Goal: Navigation & Orientation: Find specific page/section

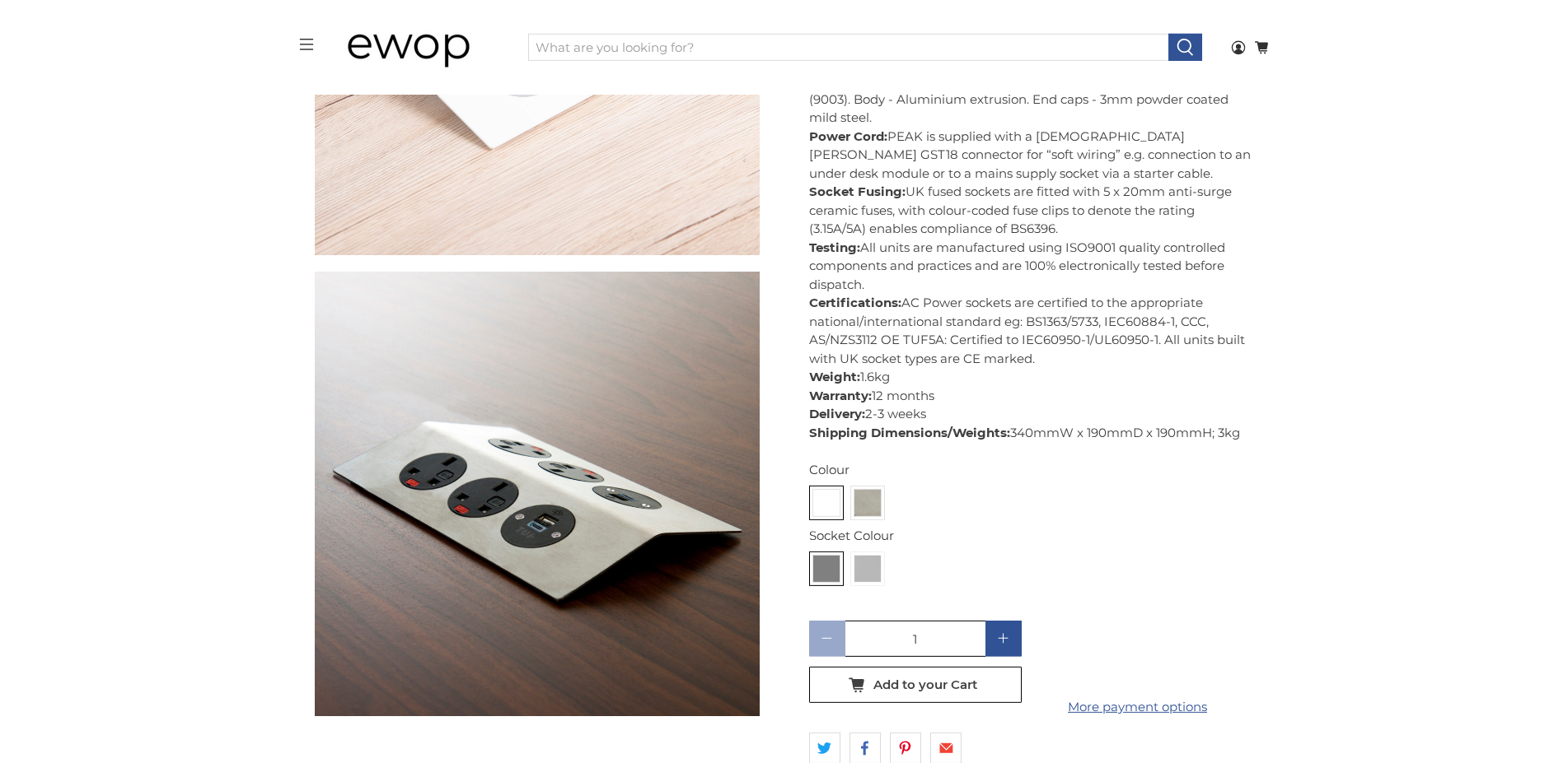
scroll to position [1793, 0]
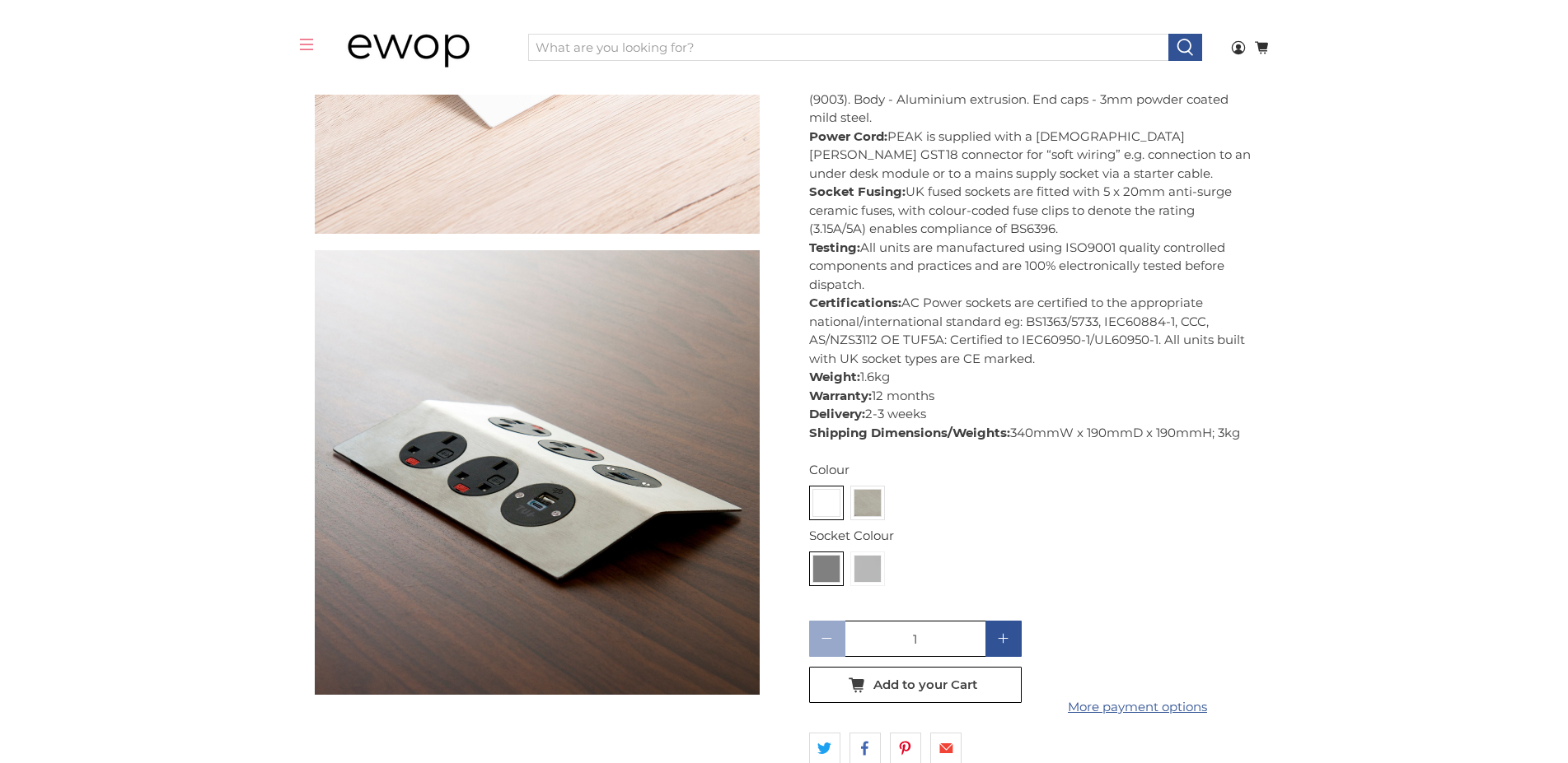
click at [302, 39] on icon "menu" at bounding box center [307, 45] width 15 height 15
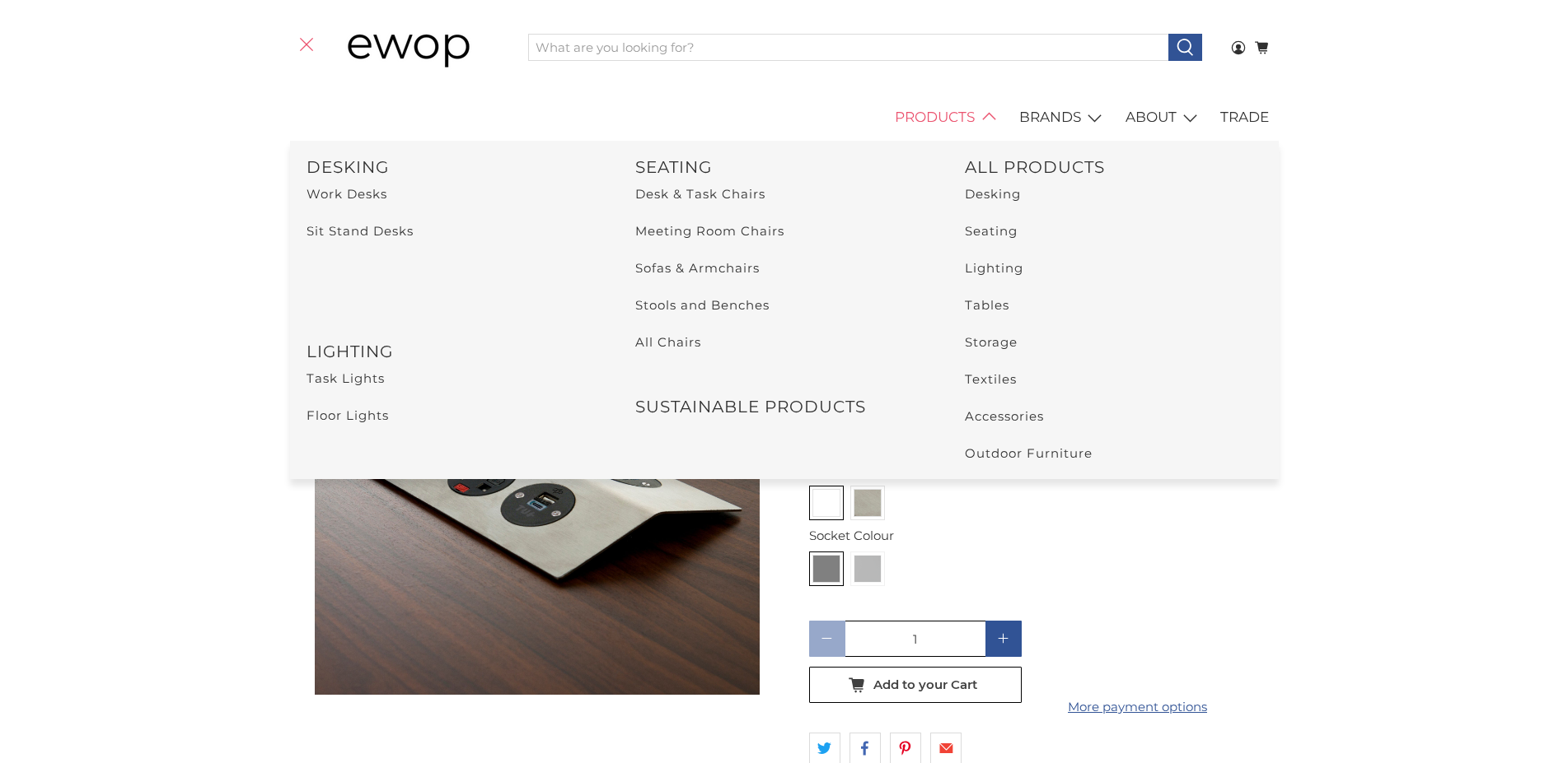
click at [944, 113] on link "PRODUCTS" at bounding box center [948, 118] width 124 height 46
click at [995, 416] on link "Accessories" at bounding box center [1004, 415] width 79 height 16
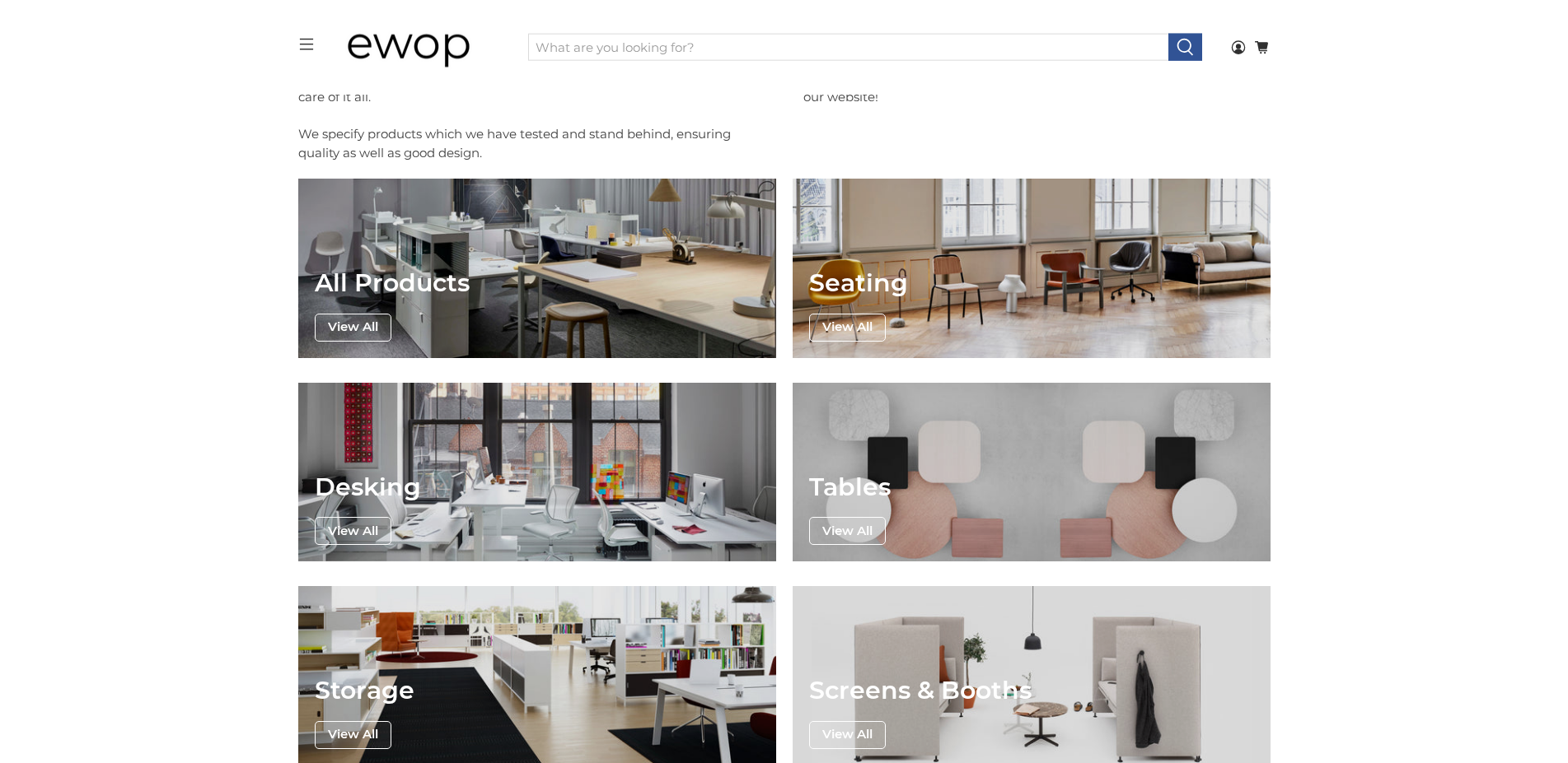
scroll to position [285, 0]
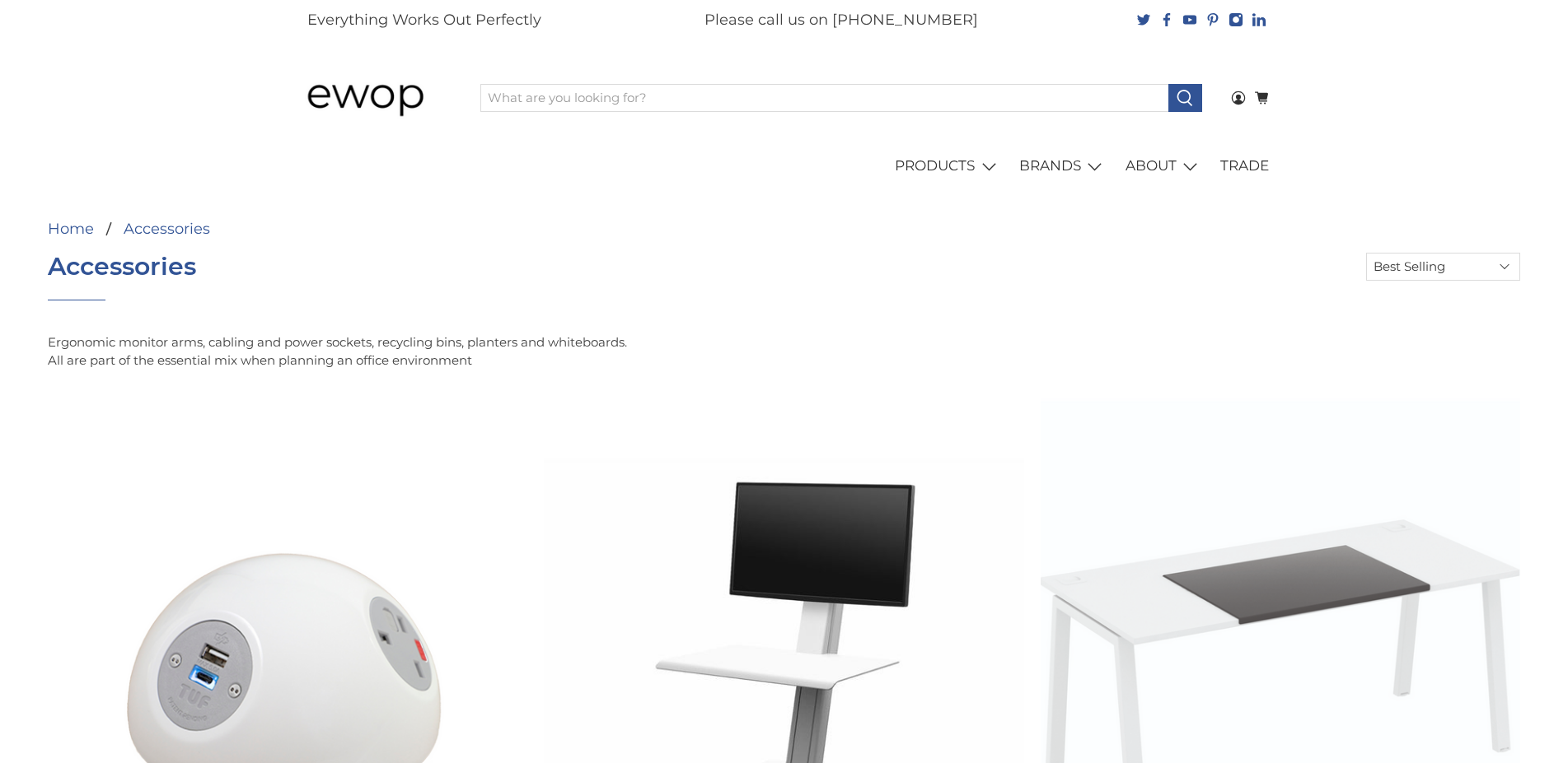
select select "best-selling"
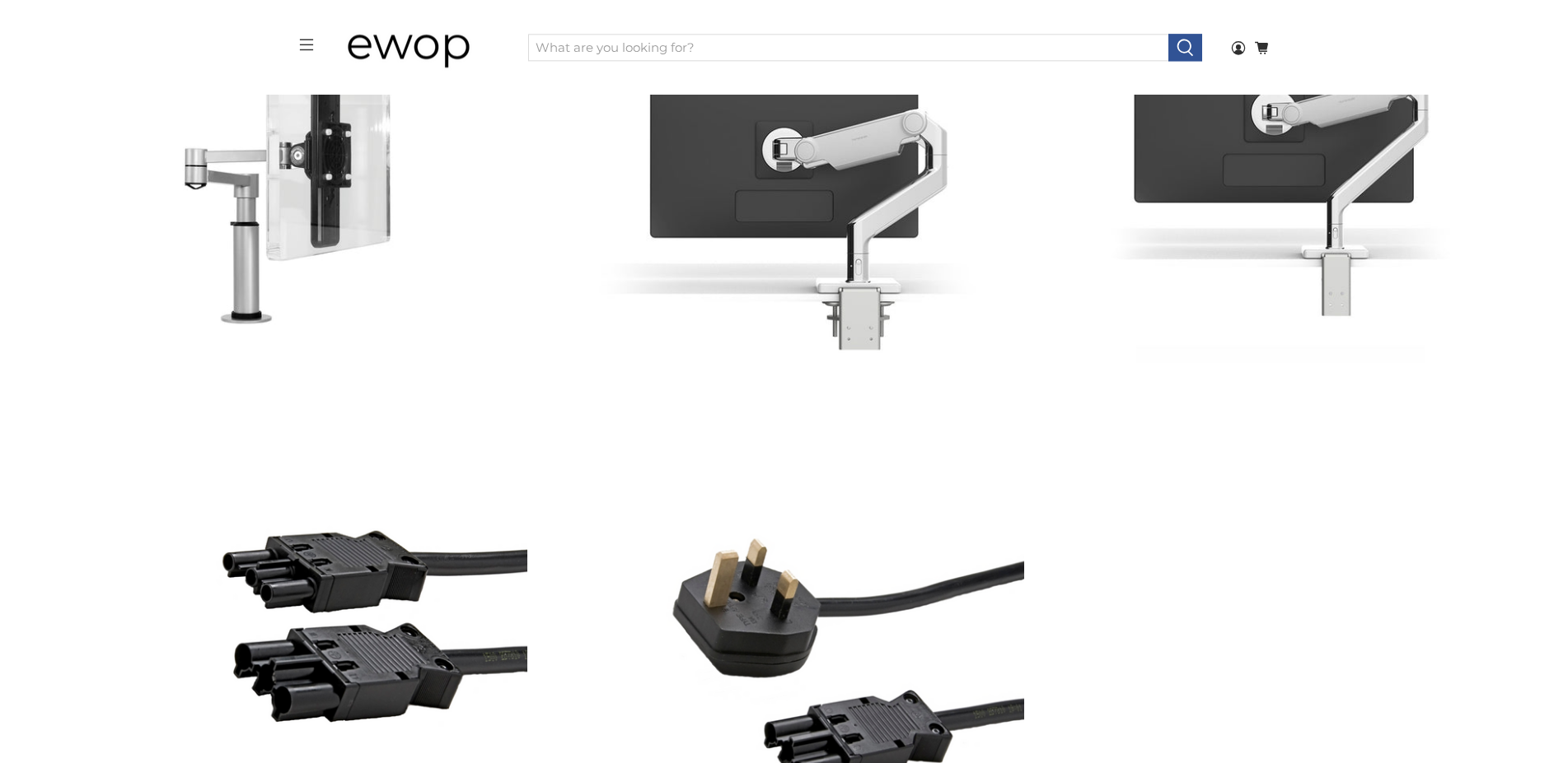
scroll to position [2847, 0]
